Goal: Information Seeking & Learning: Learn about a topic

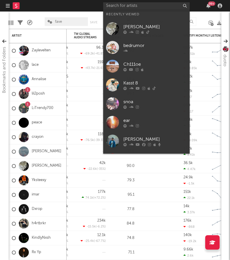
click at [138, 6] on input "text" at bounding box center [146, 5] width 86 height 7
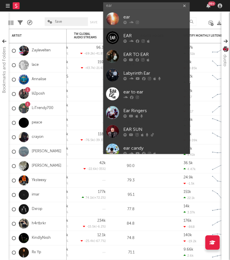
type input "ear"
click at [159, 21] on div at bounding box center [154, 22] width 63 height 3
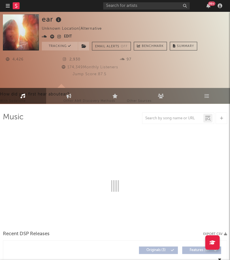
select select "1w"
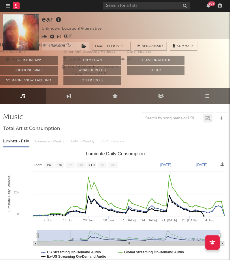
click at [51, 37] on icon at bounding box center [52, 37] width 4 height 4
